Goal: Consume media (video, audio)

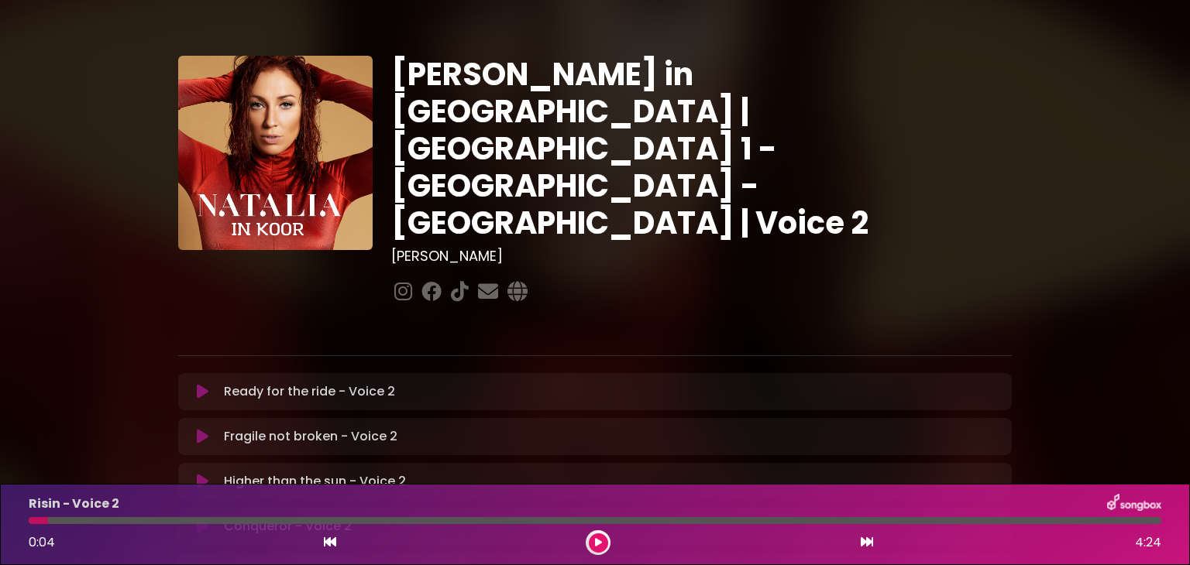
scroll to position [462, 0]
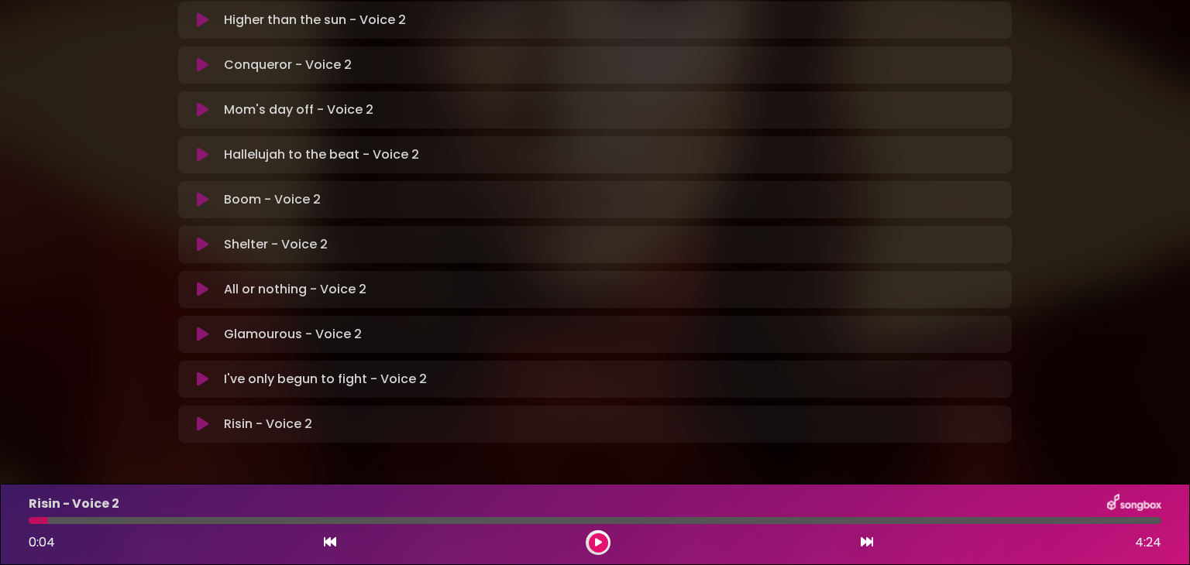
click at [599, 543] on icon at bounding box center [598, 542] width 7 height 9
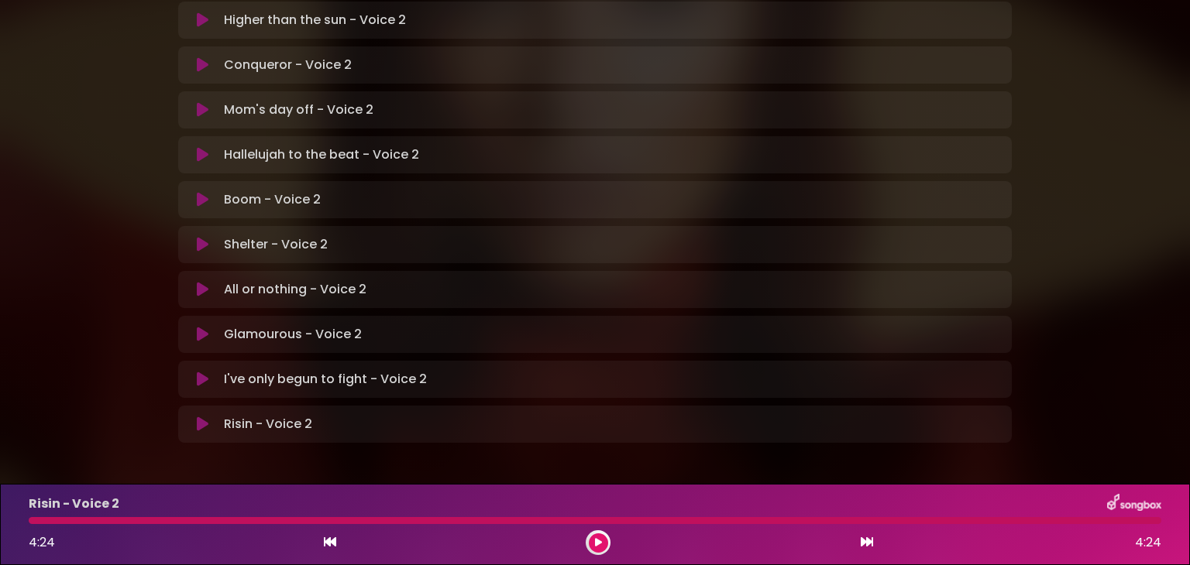
drag, startPoint x: 599, startPoint y: 543, endPoint x: 201, endPoint y: 323, distance: 454.2
click at [201, 372] on icon at bounding box center [203, 379] width 12 height 15
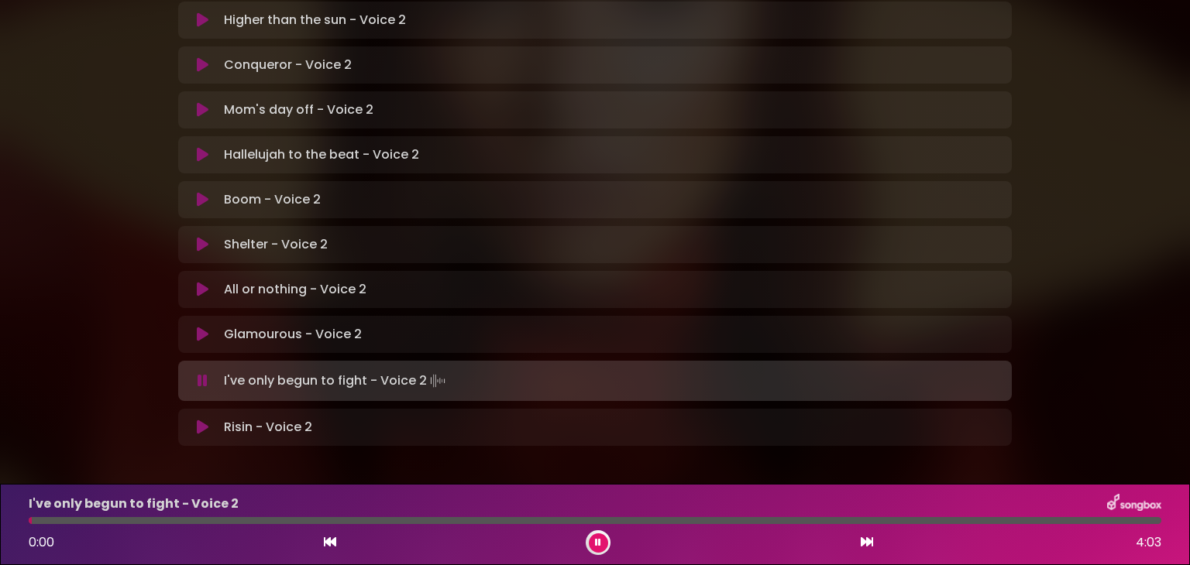
click at [591, 542] on button at bounding box center [598, 543] width 19 height 19
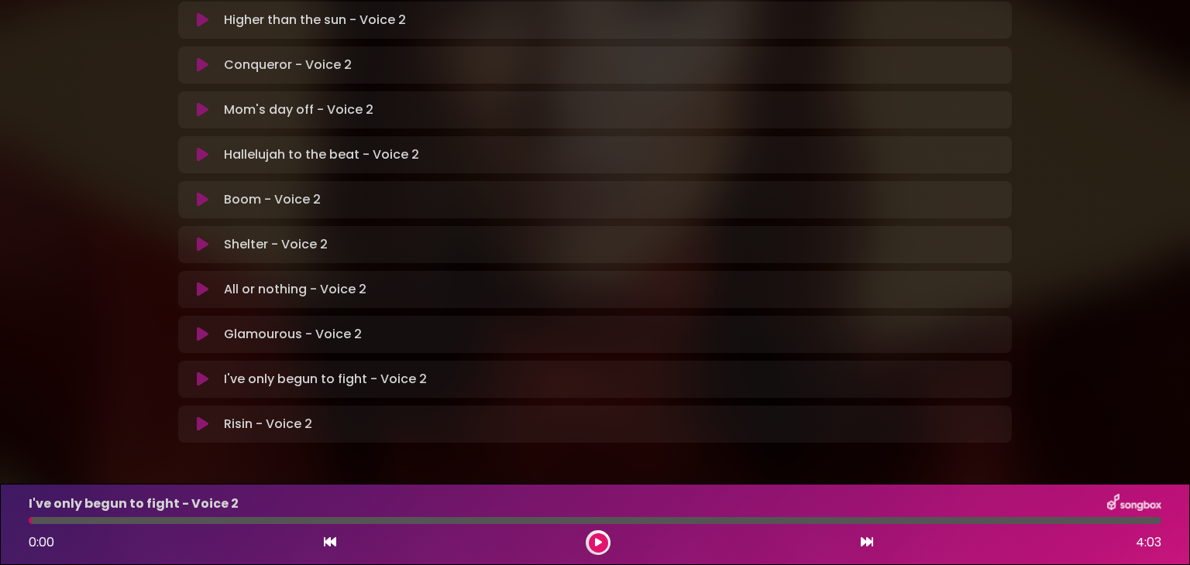
click at [591, 542] on button at bounding box center [598, 543] width 19 height 19
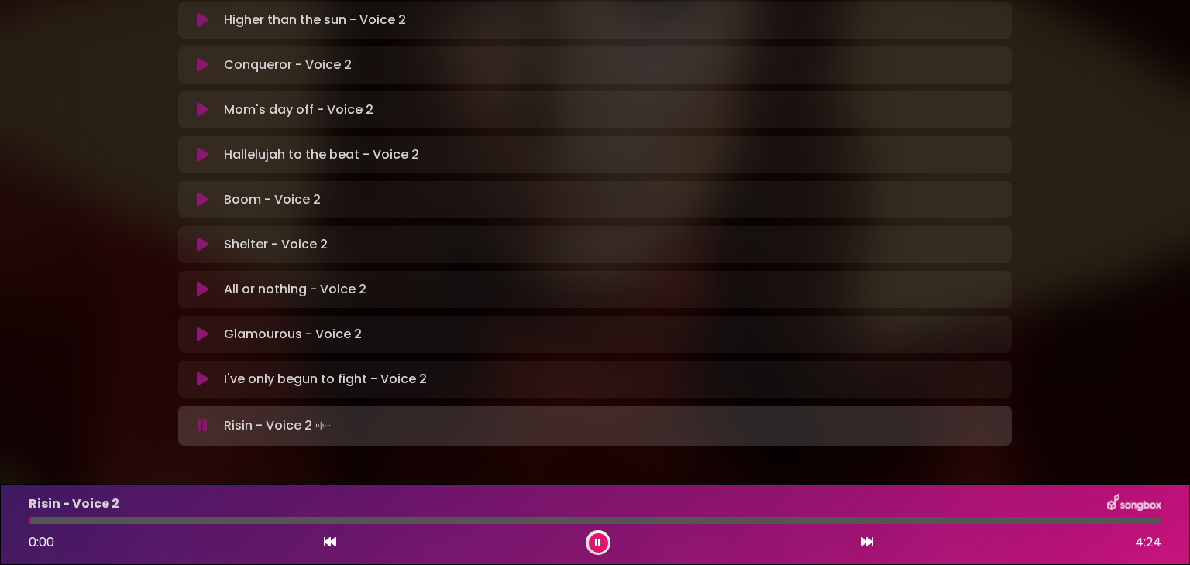
click at [591, 542] on button at bounding box center [598, 543] width 19 height 19
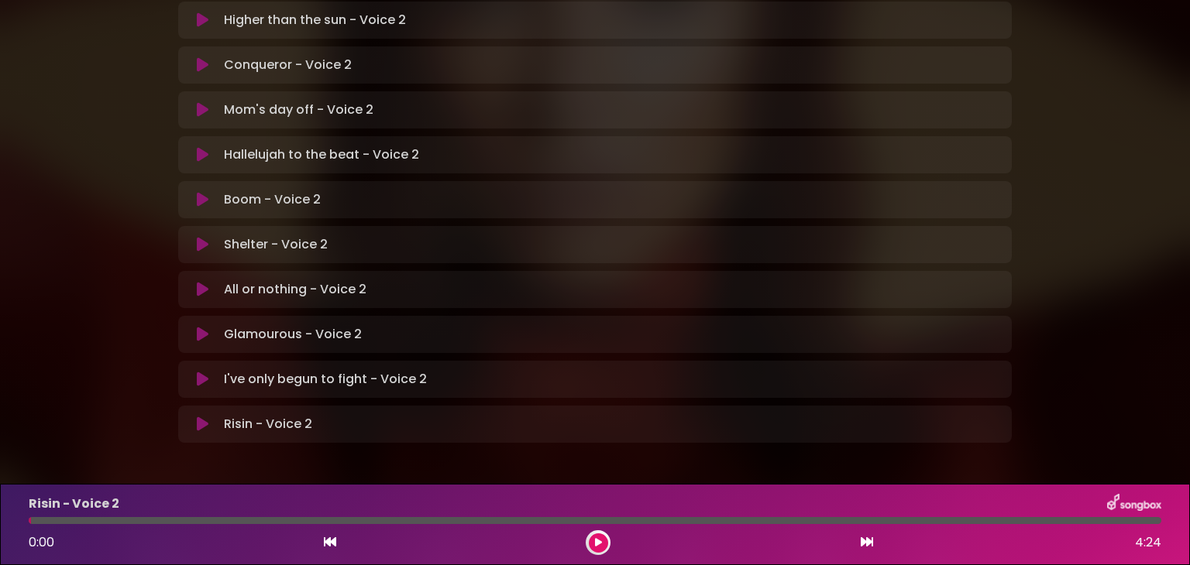
click at [200, 372] on icon at bounding box center [203, 379] width 12 height 15
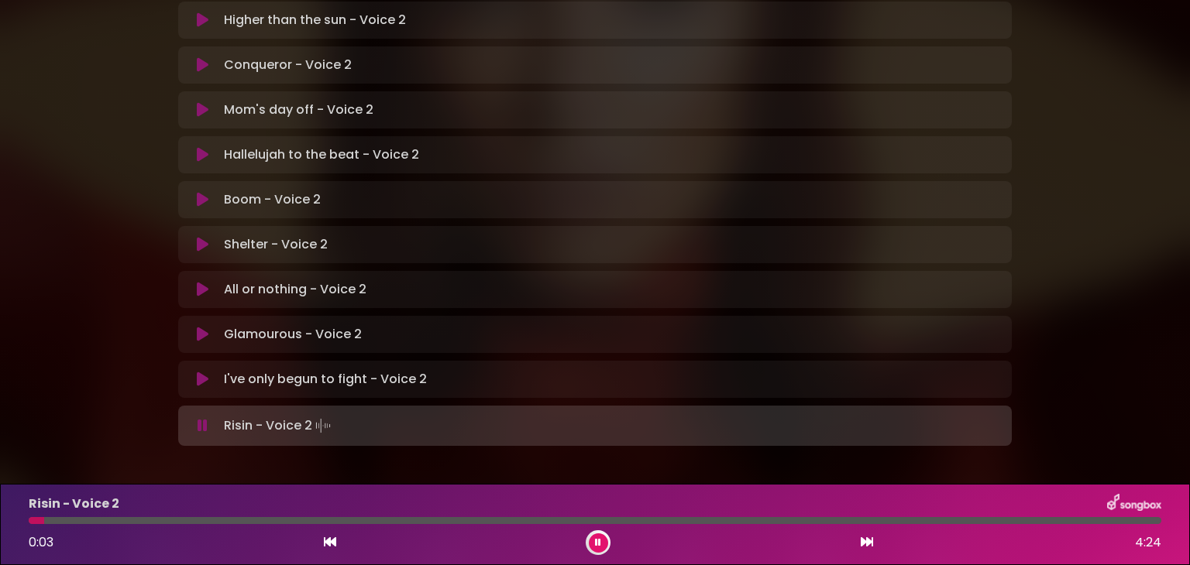
click at [600, 539] on icon at bounding box center [598, 542] width 6 height 9
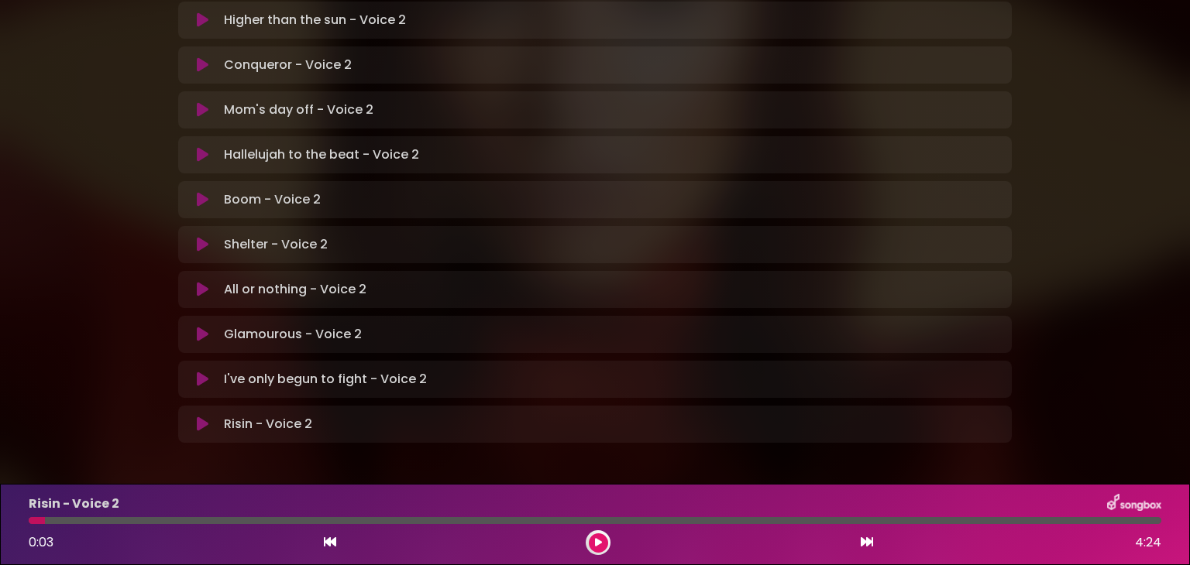
click at [202, 327] on icon at bounding box center [203, 334] width 12 height 15
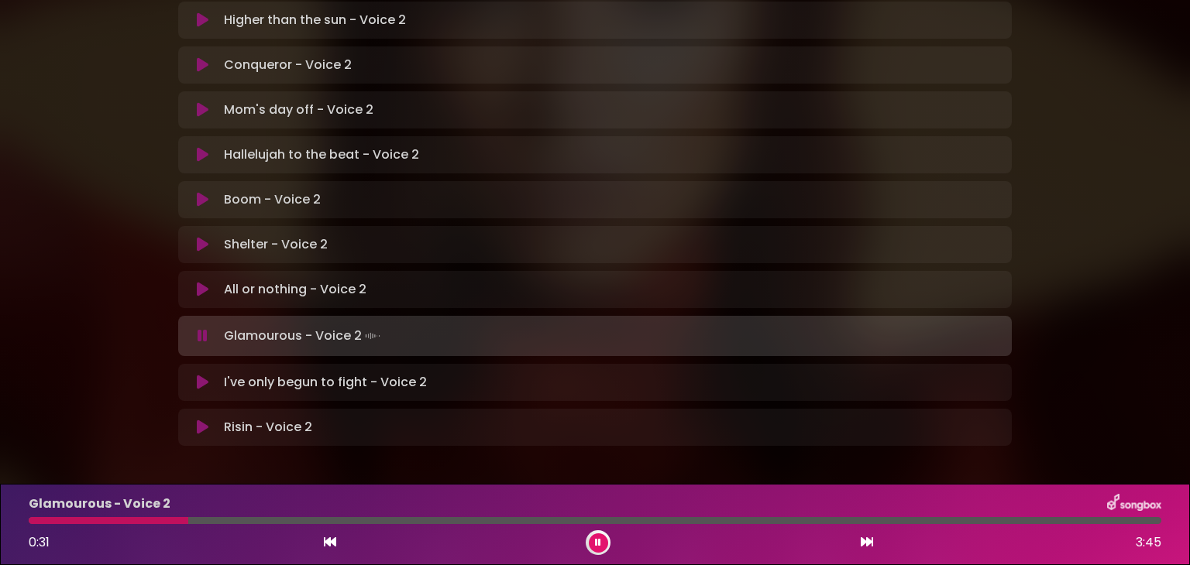
click at [596, 538] on icon at bounding box center [598, 542] width 6 height 9
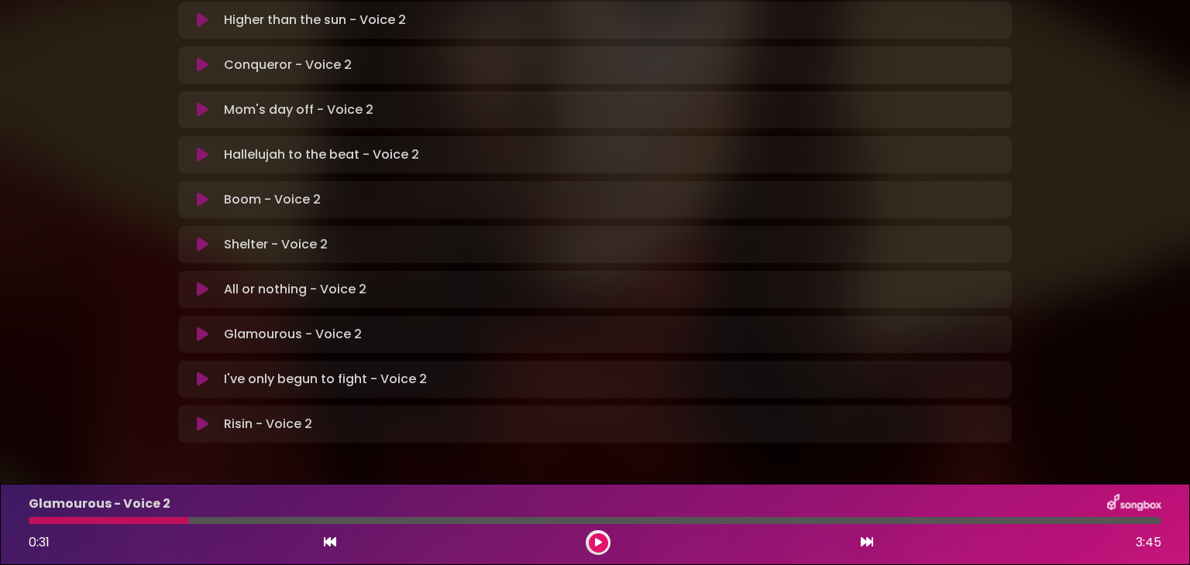
click at [147, 518] on div at bounding box center [109, 520] width 160 height 7
click at [147, 521] on div at bounding box center [109, 520] width 160 height 7
click at [598, 540] on icon at bounding box center [598, 542] width 7 height 9
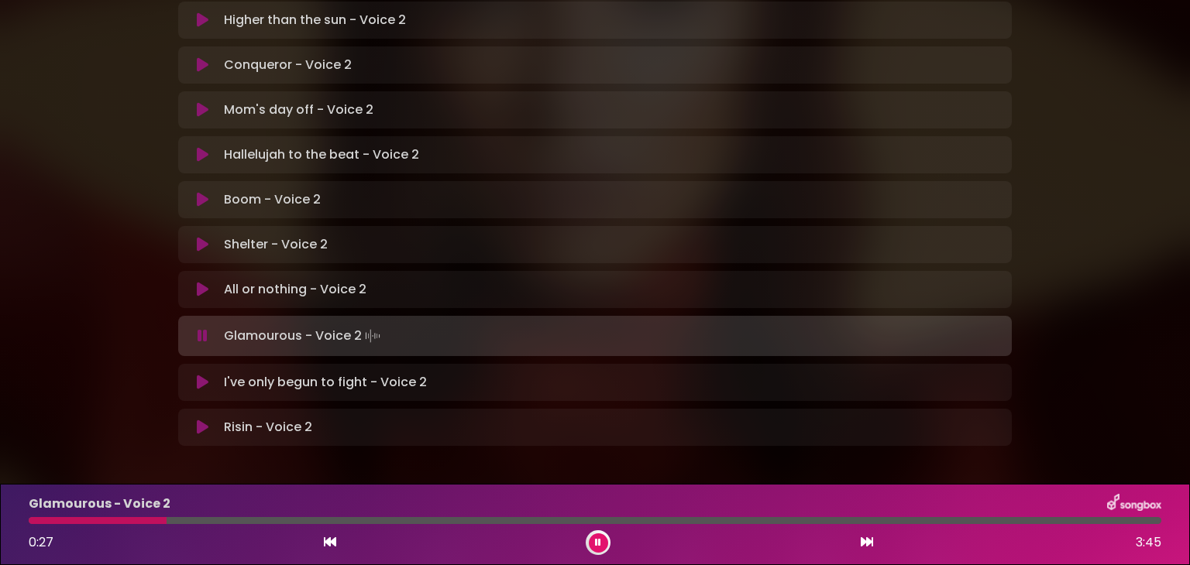
click at [135, 520] on div at bounding box center [98, 520] width 138 height 7
click at [135, 521] on div at bounding box center [106, 520] width 154 height 7
click at [135, 521] on div at bounding box center [83, 520] width 108 height 7
drag, startPoint x: 135, startPoint y: 521, endPoint x: 39, endPoint y: 525, distance: 96.1
click at [39, 525] on div "Glamourous - Voice 2 0:21 3:45" at bounding box center [594, 524] width 1151 height 61
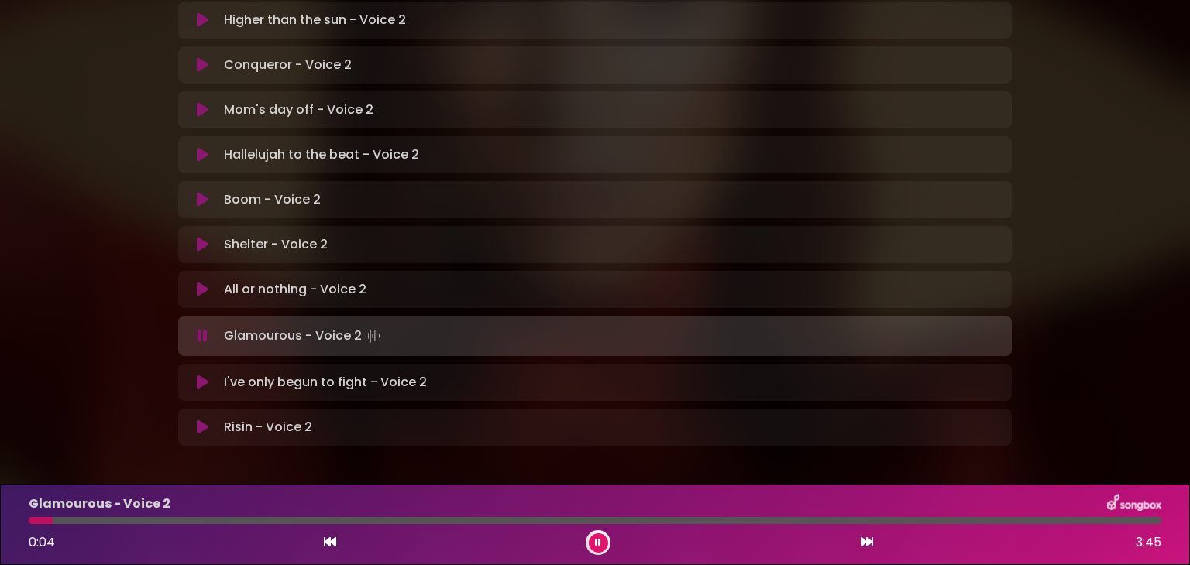
click at [108, 523] on div at bounding box center [595, 520] width 1132 height 7
click at [132, 520] on div at bounding box center [104, 520] width 150 height 7
click at [132, 520] on div at bounding box center [97, 520] width 136 height 7
click at [132, 520] on div at bounding box center [103, 520] width 149 height 7
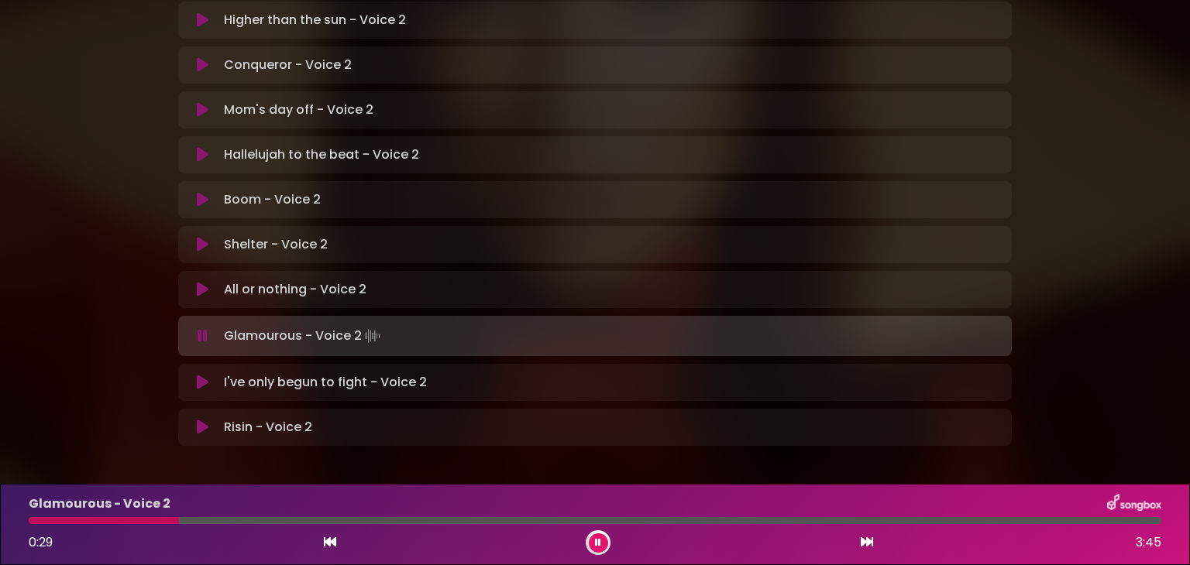
click at [132, 520] on div at bounding box center [104, 520] width 150 height 7
click at [132, 520] on div at bounding box center [104, 520] width 151 height 7
click at [132, 520] on div at bounding box center [104, 520] width 150 height 7
click at [132, 520] on div at bounding box center [104, 520] width 151 height 7
click at [132, 520] on div at bounding box center [104, 520] width 150 height 7
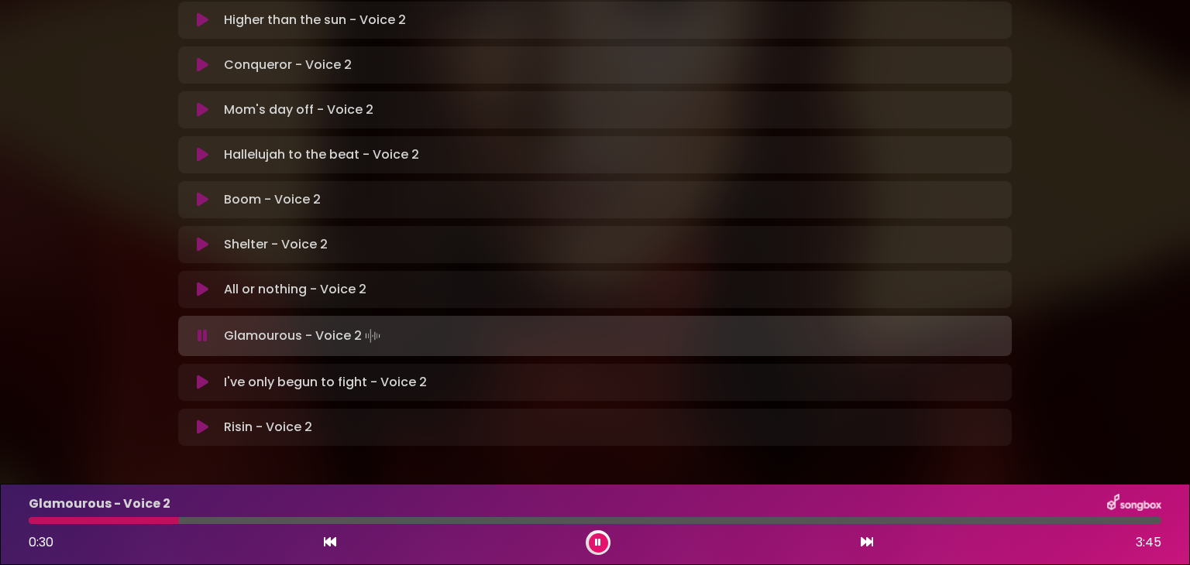
click at [132, 520] on div at bounding box center [104, 520] width 150 height 7
click at [132, 520] on div at bounding box center [102, 520] width 146 height 7
click at [132, 520] on div at bounding box center [595, 520] width 1132 height 7
click at [132, 520] on div at bounding box center [107, 520] width 157 height 7
click at [132, 520] on div at bounding box center [100, 520] width 142 height 7
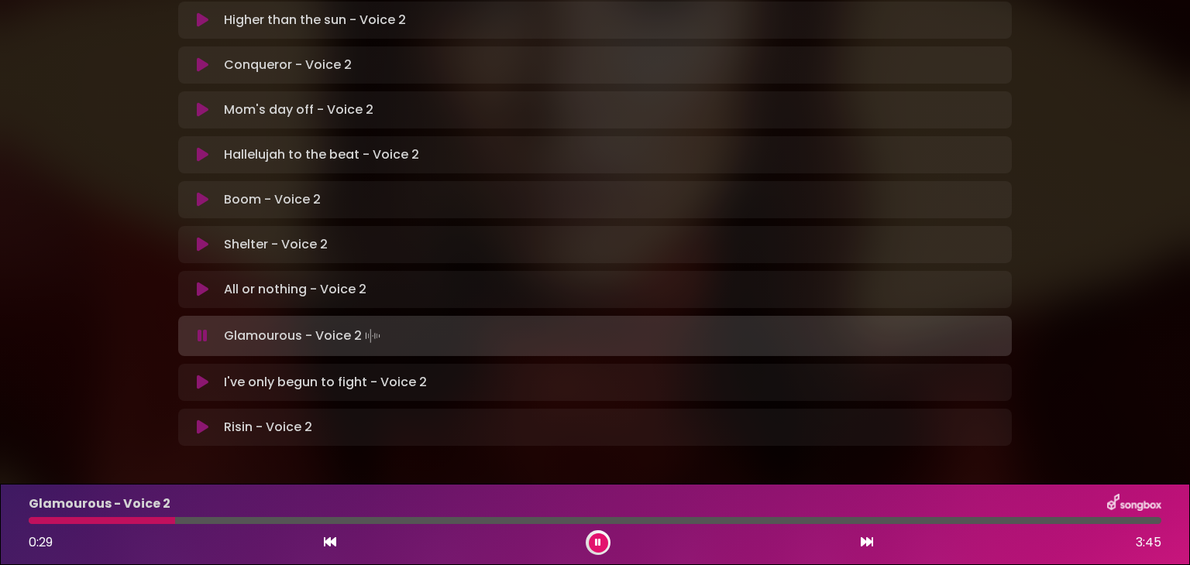
click at [132, 520] on div at bounding box center [102, 520] width 146 height 7
click at [132, 520] on div at bounding box center [595, 520] width 1132 height 7
click at [132, 520] on div at bounding box center [104, 520] width 151 height 7
click at [129, 525] on div "Glamourous - Voice 2 0:29 3:45" at bounding box center [594, 524] width 1151 height 61
click at [129, 521] on div at bounding box center [108, 520] width 158 height 7
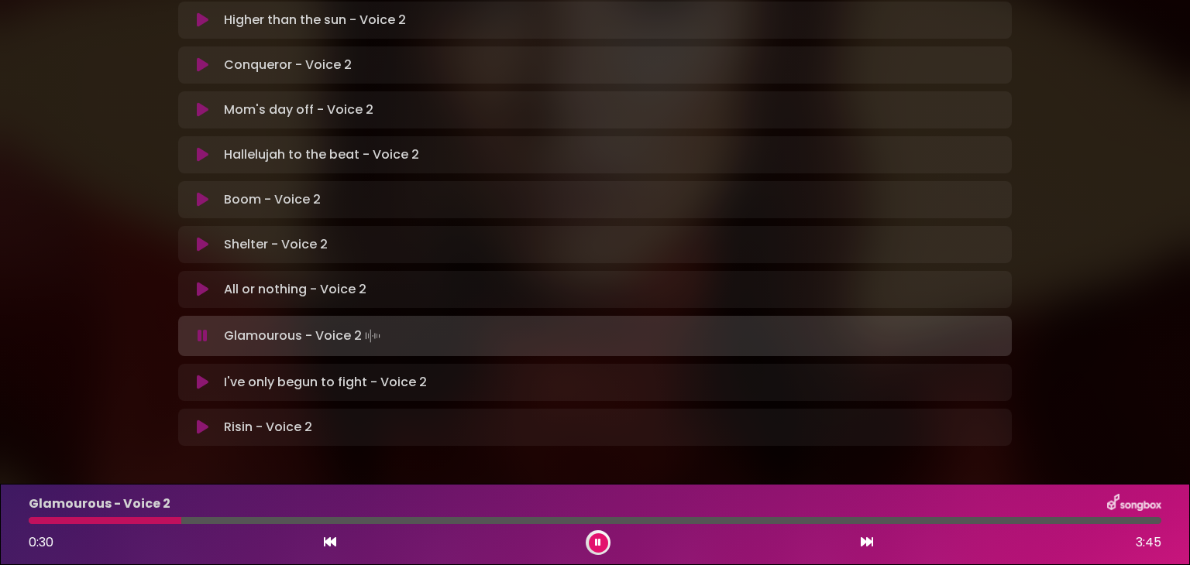
click at [130, 527] on div "Glamourous - Voice 2 0:30 3:45" at bounding box center [594, 524] width 1151 height 61
click at [133, 531] on div "0:31 3:45" at bounding box center [594, 543] width 1151 height 25
click at [136, 527] on div "Glamourous - Voice 2 0:32 3:45" at bounding box center [594, 524] width 1151 height 61
click at [136, 521] on div at bounding box center [114, 520] width 170 height 7
click at [136, 520] on div at bounding box center [83, 520] width 109 height 7
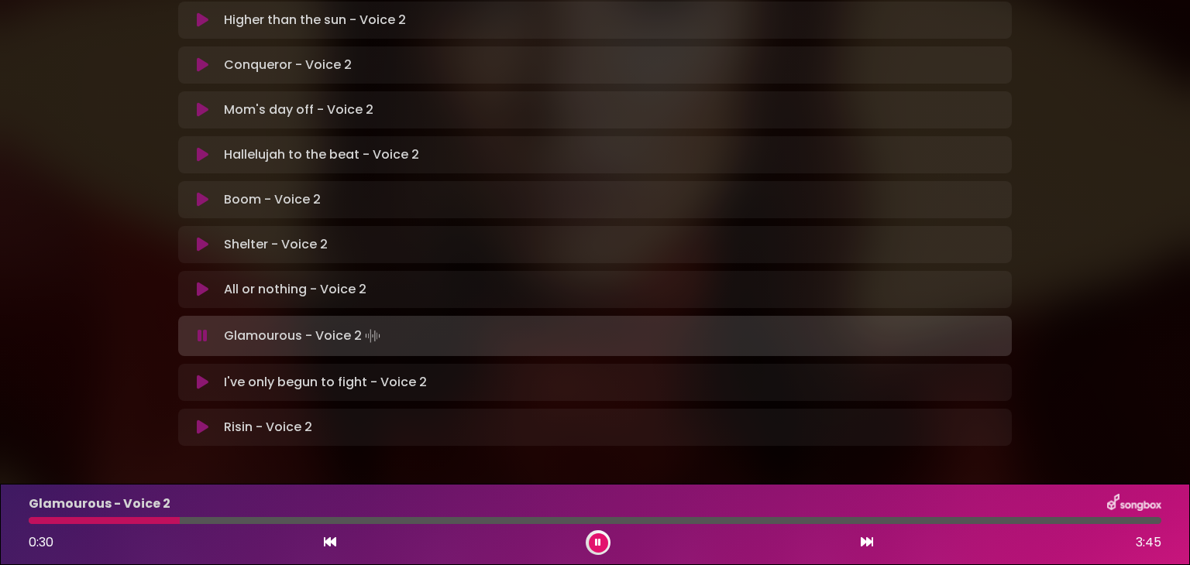
click at [136, 520] on div at bounding box center [104, 520] width 151 height 7
click at [136, 520] on div at bounding box center [104, 520] width 150 height 7
click at [136, 520] on div at bounding box center [103, 520] width 149 height 7
click at [136, 520] on div at bounding box center [104, 520] width 150 height 7
click at [136, 520] on div at bounding box center [103, 520] width 149 height 7
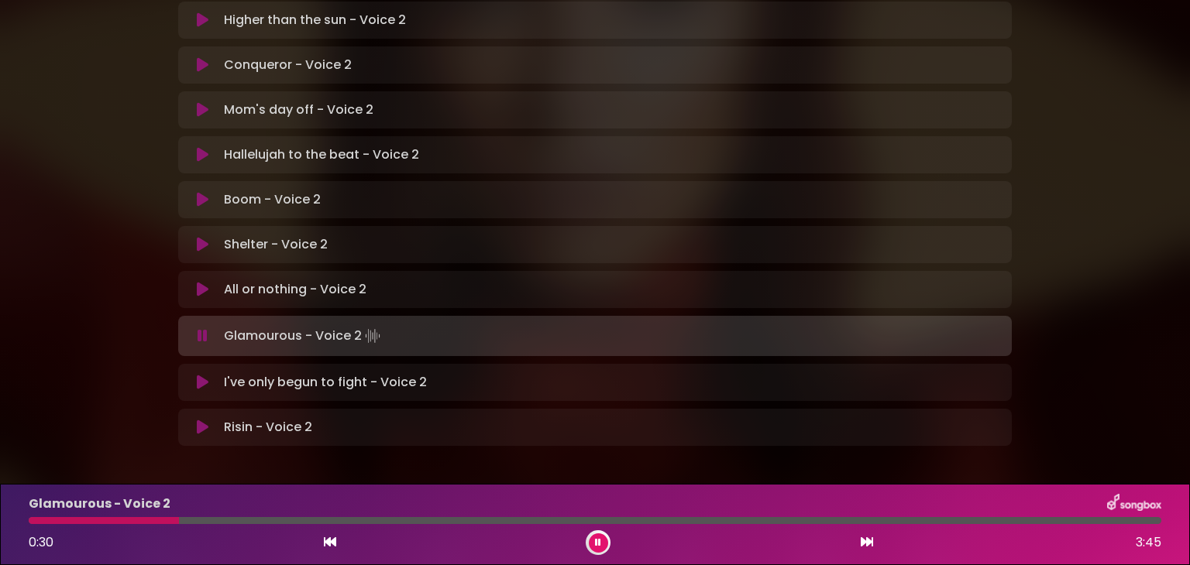
click at [136, 520] on div at bounding box center [104, 520] width 150 height 7
click at [136, 520] on div at bounding box center [105, 520] width 152 height 7
click at [136, 520] on div at bounding box center [105, 520] width 153 height 7
click at [136, 520] on div at bounding box center [103, 520] width 149 height 7
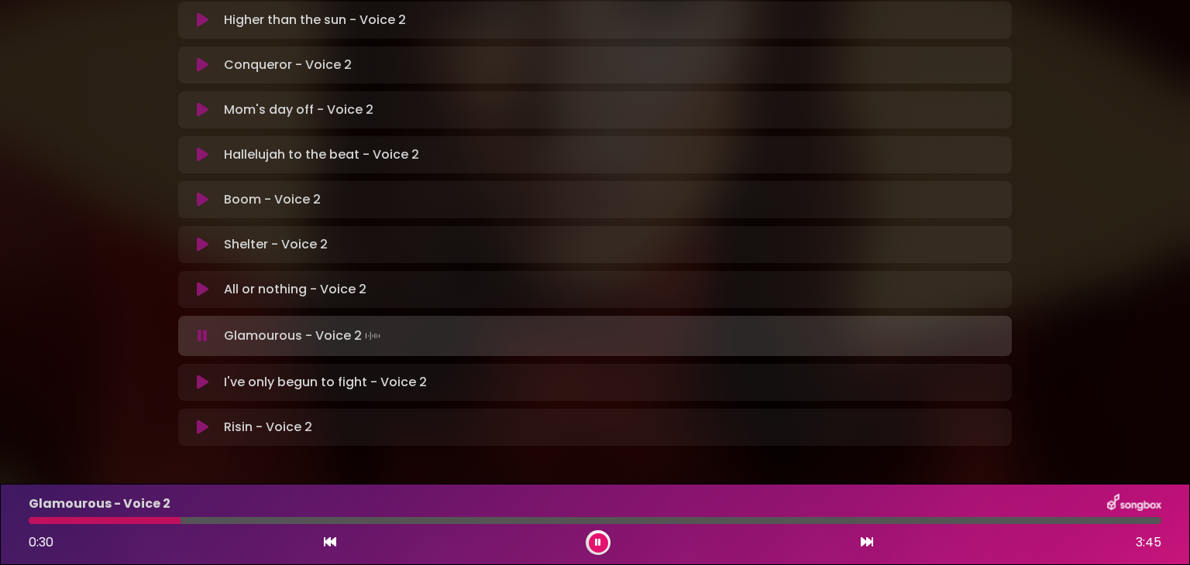
click at [136, 520] on div at bounding box center [105, 520] width 152 height 7
click at [136, 520] on div at bounding box center [107, 520] width 156 height 7
click at [136, 520] on div at bounding box center [104, 520] width 151 height 7
click at [136, 520] on div at bounding box center [154, 520] width 250 height 7
click at [136, 520] on div at bounding box center [105, 520] width 153 height 7
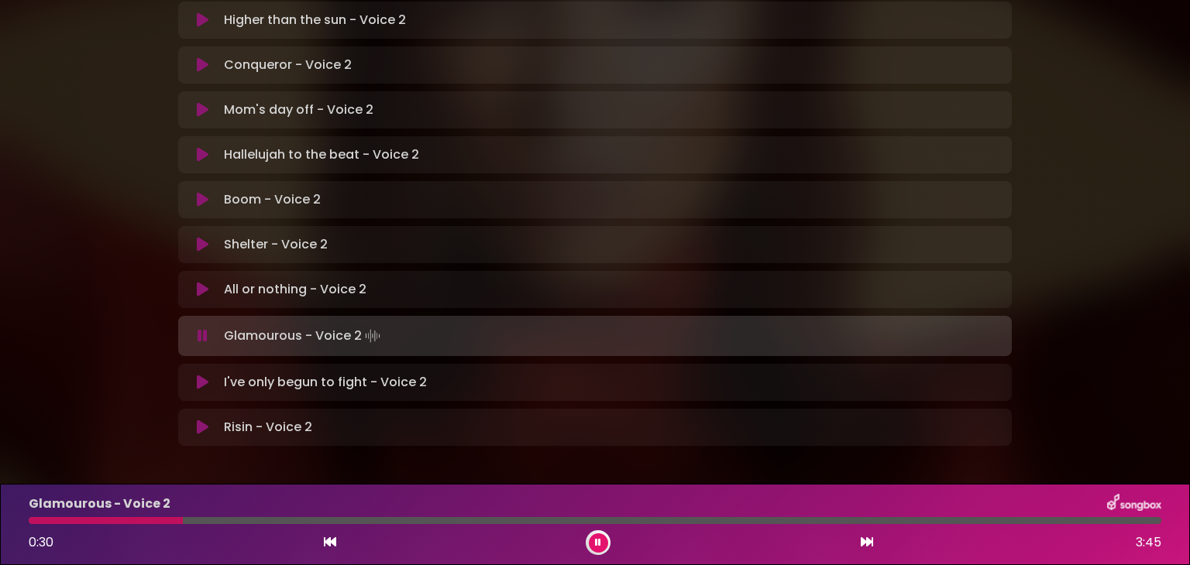
click at [136, 520] on div at bounding box center [106, 520] width 154 height 7
click at [136, 520] on div at bounding box center [105, 520] width 152 height 7
click at [136, 520] on div at bounding box center [104, 520] width 151 height 7
click at [136, 520] on div at bounding box center [111, 520] width 165 height 7
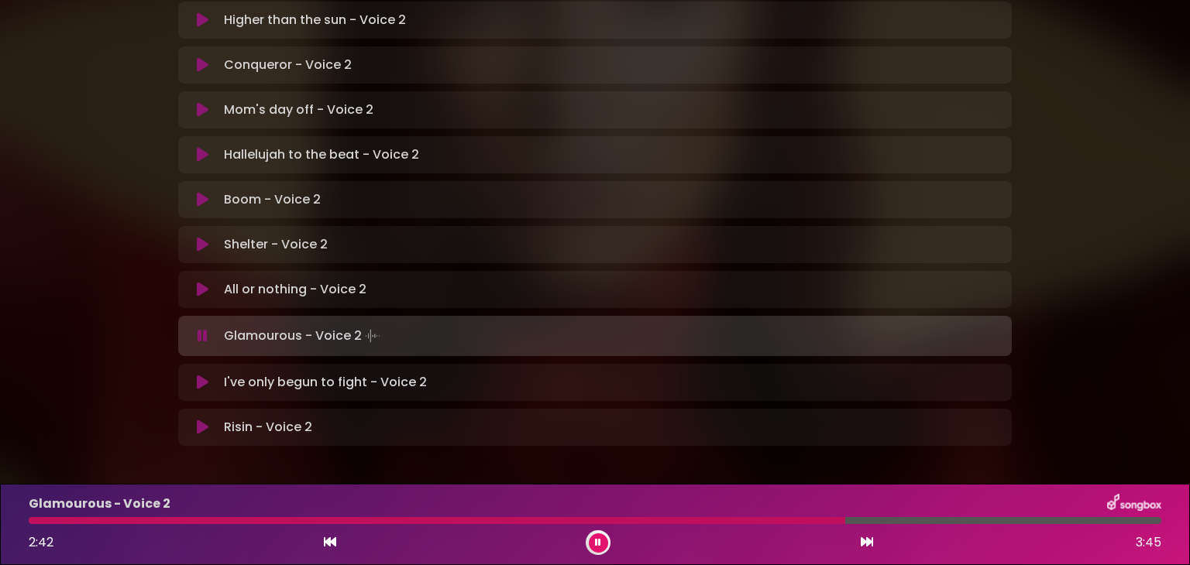
click at [596, 539] on icon at bounding box center [598, 542] width 6 height 9
